Goal: Transaction & Acquisition: Purchase product/service

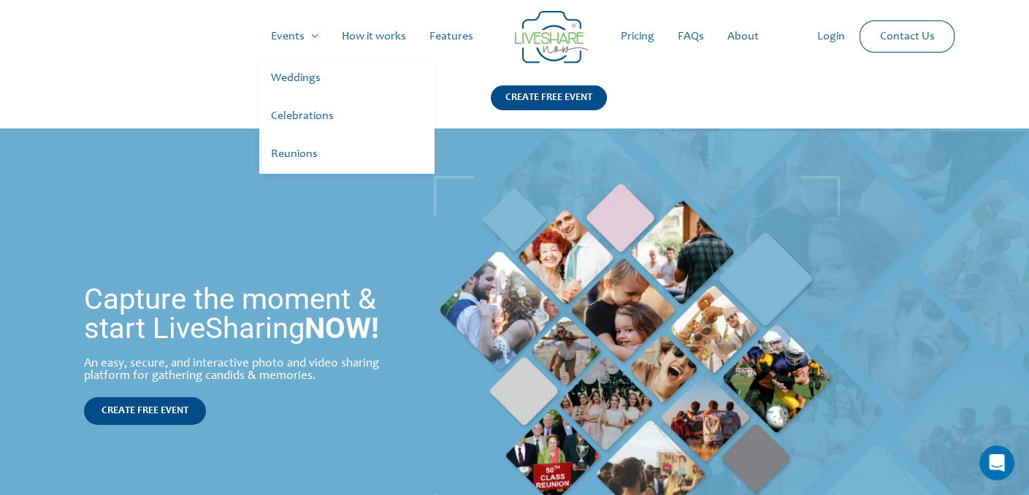
click at [296, 80] on link "Weddings" at bounding box center [346, 79] width 175 height 38
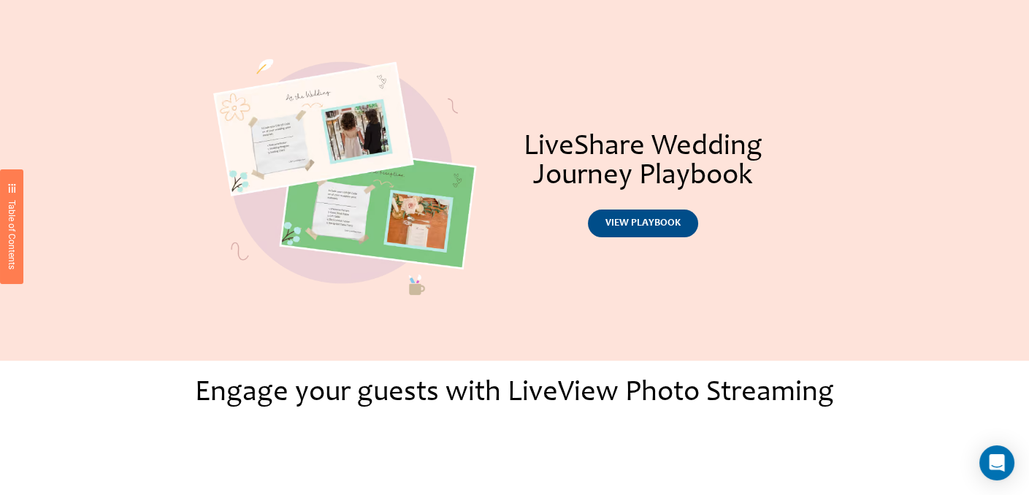
scroll to position [670, 0]
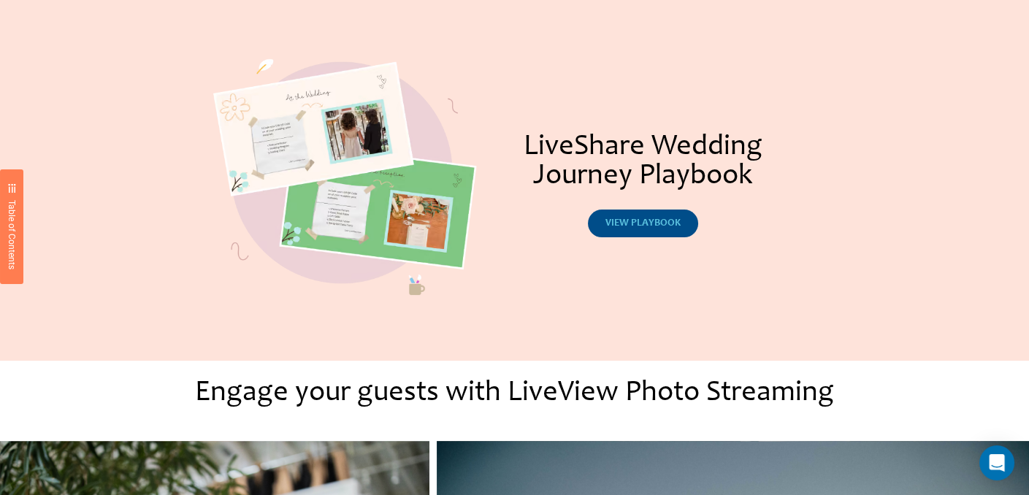
click at [664, 225] on span "view playbook" at bounding box center [643, 223] width 75 height 10
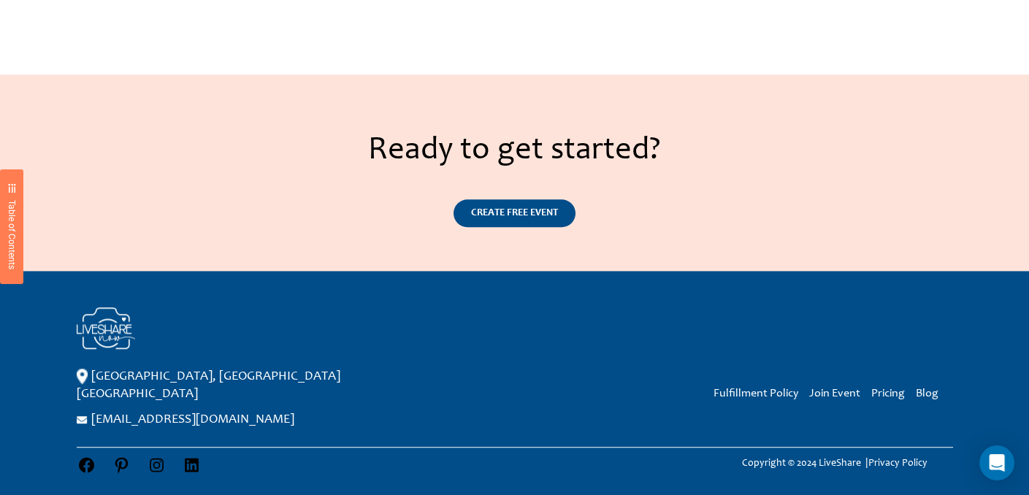
scroll to position [1903, 0]
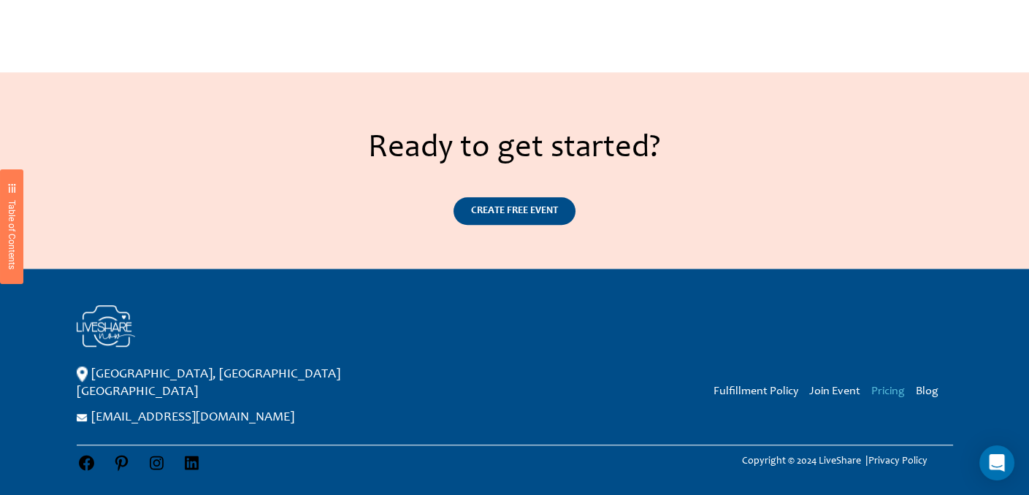
click at [889, 392] on link "Pricing" at bounding box center [888, 392] width 34 height 12
